Goal: Find specific page/section: Find specific page/section

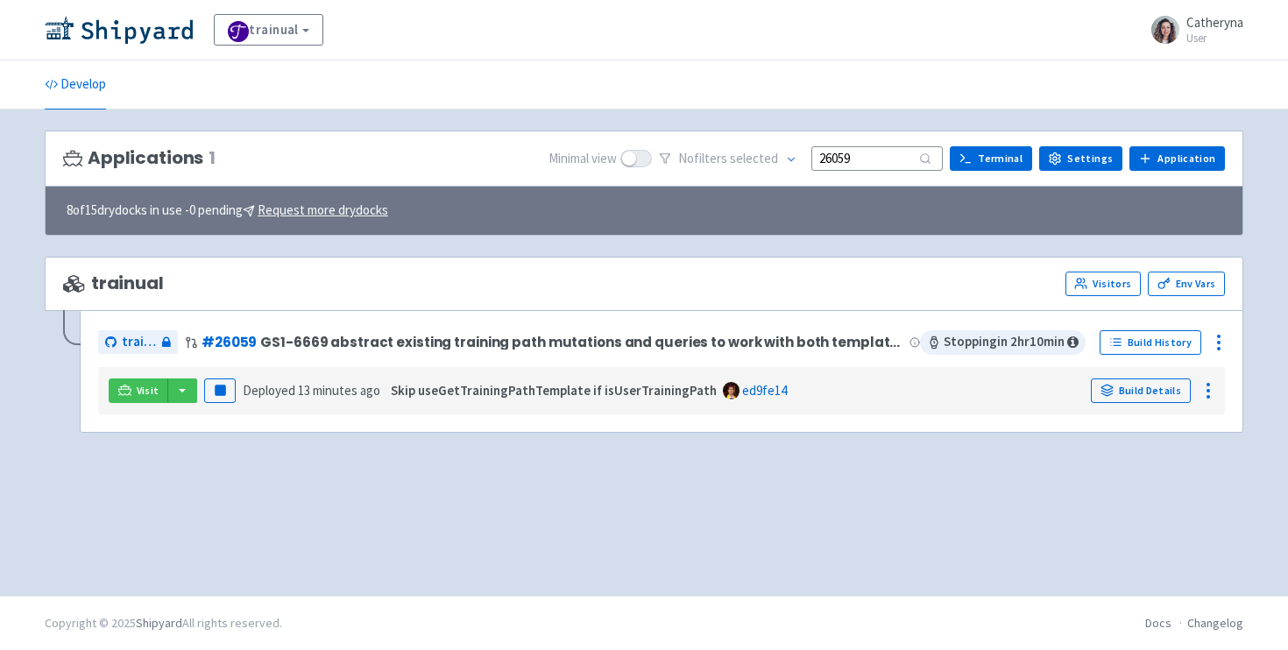
click at [201, 493] on div "Applications 1 Minimal view No filter s selected 26059 Terminal Settings Applic…" at bounding box center [644, 353] width 1199 height 444
